Goal: Information Seeking & Learning: Learn about a topic

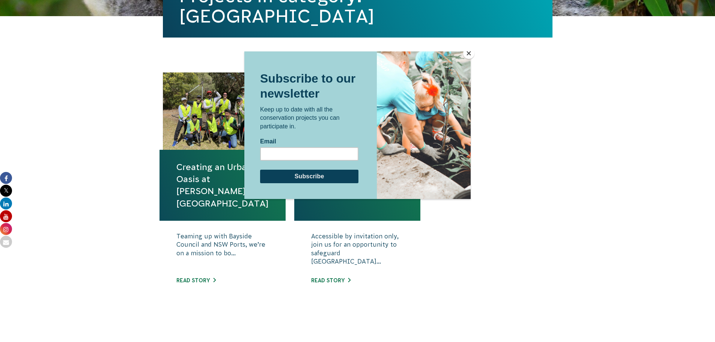
scroll to position [225, 0]
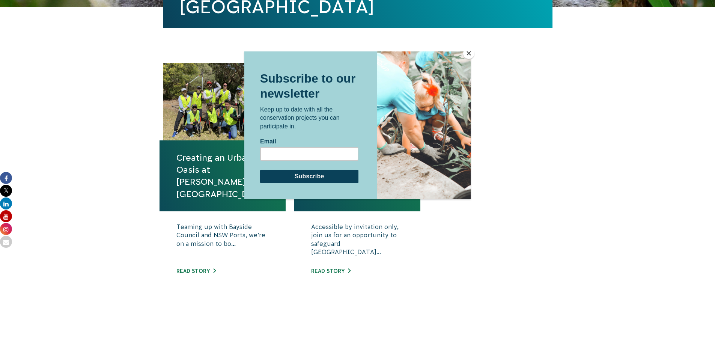
click at [468, 54] on button "Close" at bounding box center [468, 53] width 11 height 11
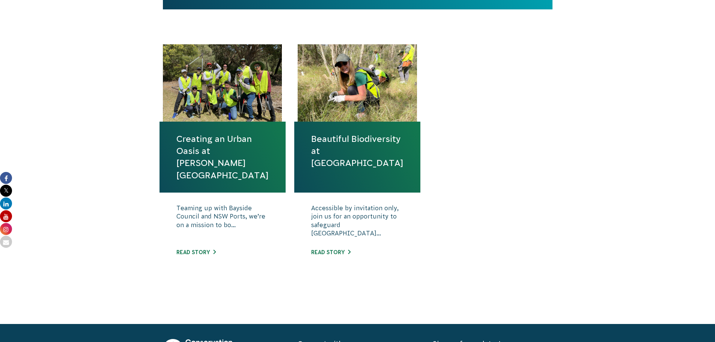
scroll to position [188, 0]
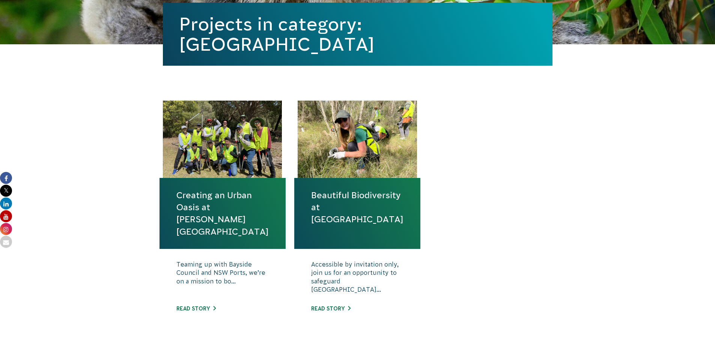
click at [207, 304] on div "Teaming up with Bayside Council and NSW Ports, we’re on a mission to bo... Read…" at bounding box center [223, 292] width 126 height 86
click at [206, 308] on link "Read story" at bounding box center [195, 308] width 39 height 6
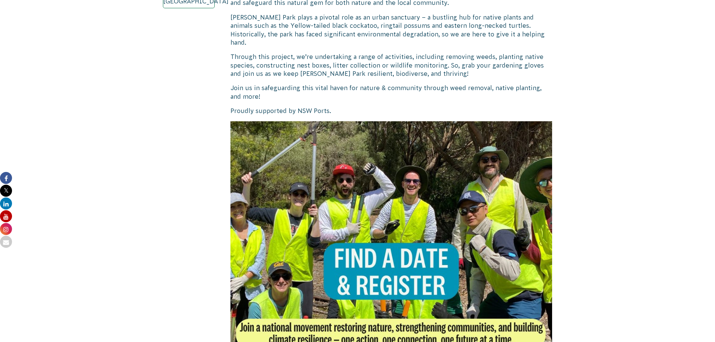
scroll to position [413, 0]
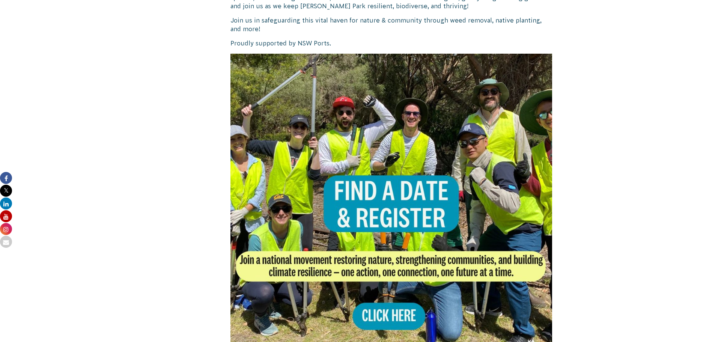
click at [383, 289] on img at bounding box center [391, 215] width 322 height 322
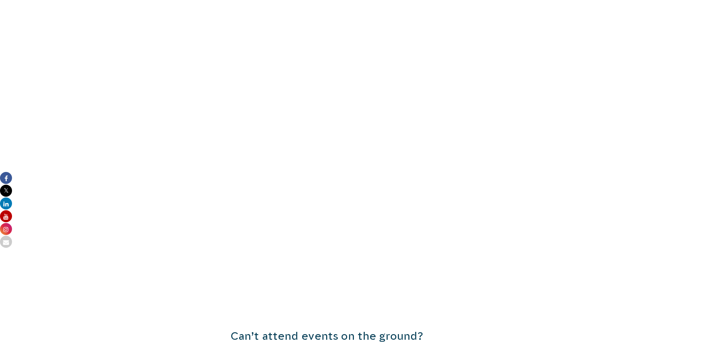
scroll to position [525, 0]
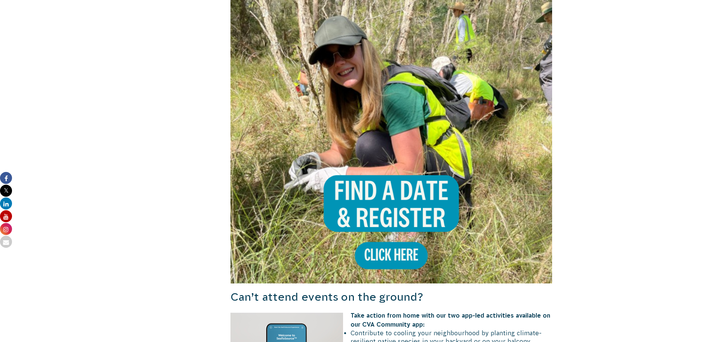
click at [405, 244] on img at bounding box center [391, 122] width 322 height 322
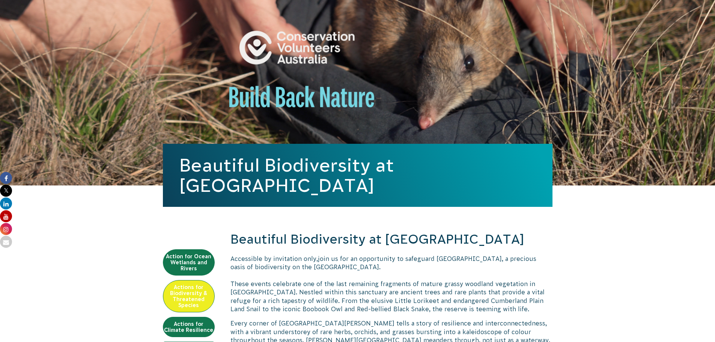
scroll to position [150, 0]
